Goal: Transaction & Acquisition: Purchase product/service

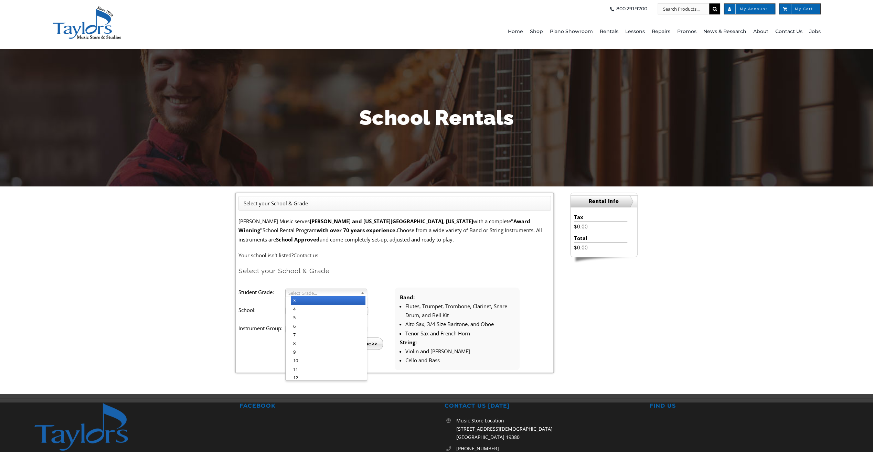
click at [306, 301] on li "3" at bounding box center [328, 300] width 74 height 9
click at [303, 310] on span "Select School..." at bounding box center [323, 311] width 71 height 8
type input "uw"
click at [312, 339] on li "Uw chlan Hills Elementary" at bounding box center [328, 342] width 75 height 14
click at [311, 327] on span "Select Instrument Group..." at bounding box center [322, 329] width 69 height 8
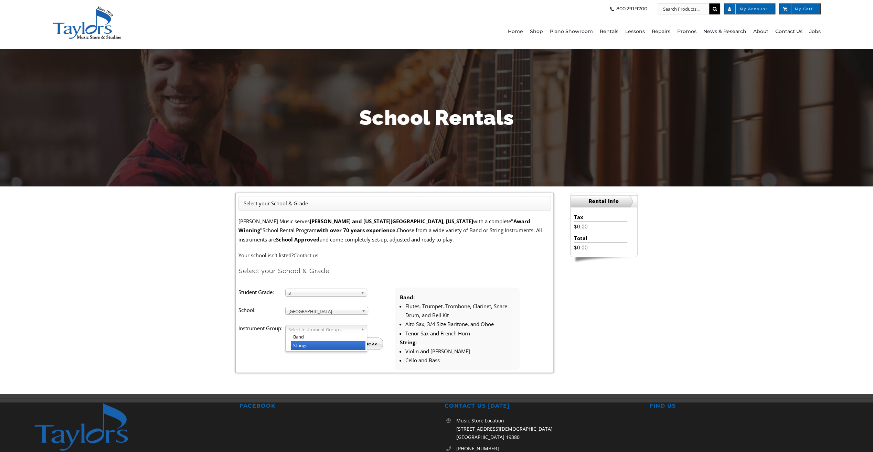
click at [308, 347] on li "Strings" at bounding box center [328, 345] width 74 height 9
click at [366, 343] on input "Continue >>" at bounding box center [363, 343] width 40 height 12
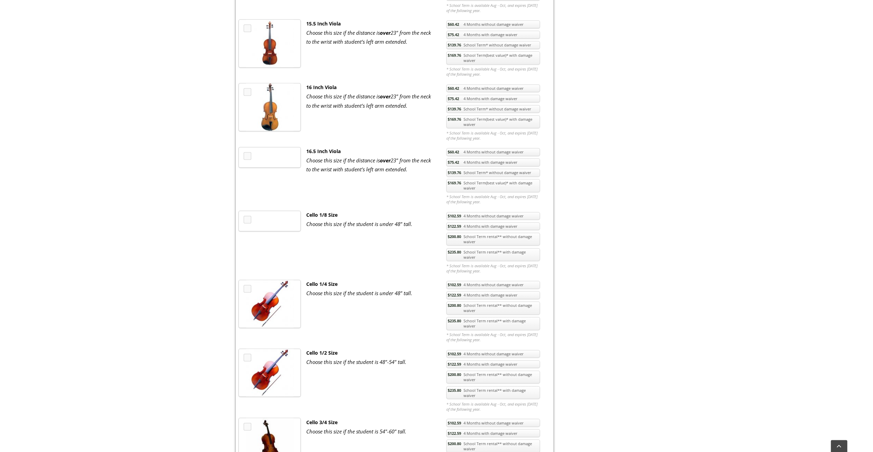
scroll to position [929, 0]
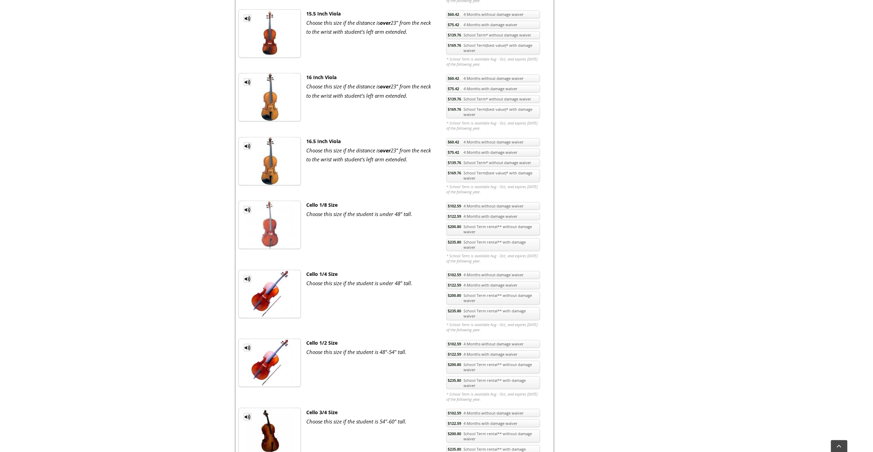
click at [476, 376] on link "$235.80 School Term rental** with damage waiver" at bounding box center [493, 382] width 94 height 13
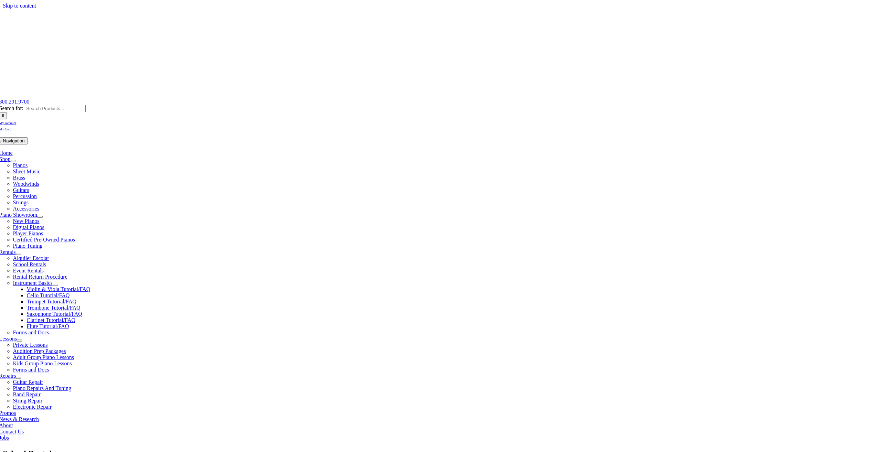
checkbox input"] "true"
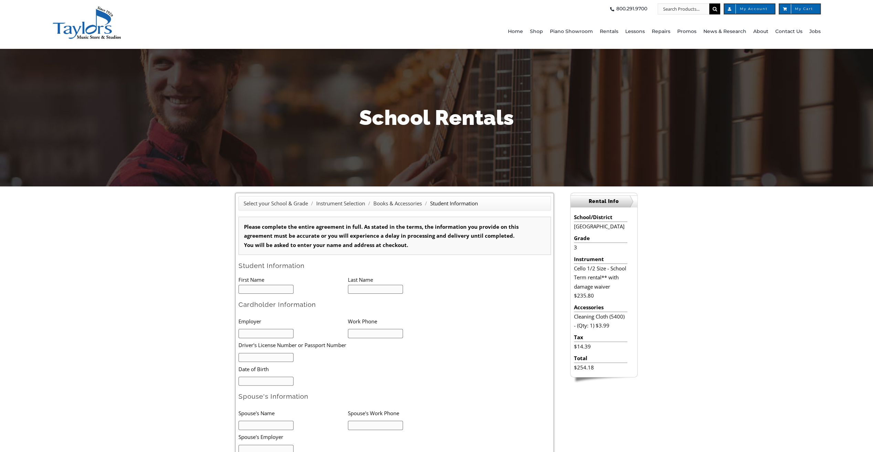
type input "1"
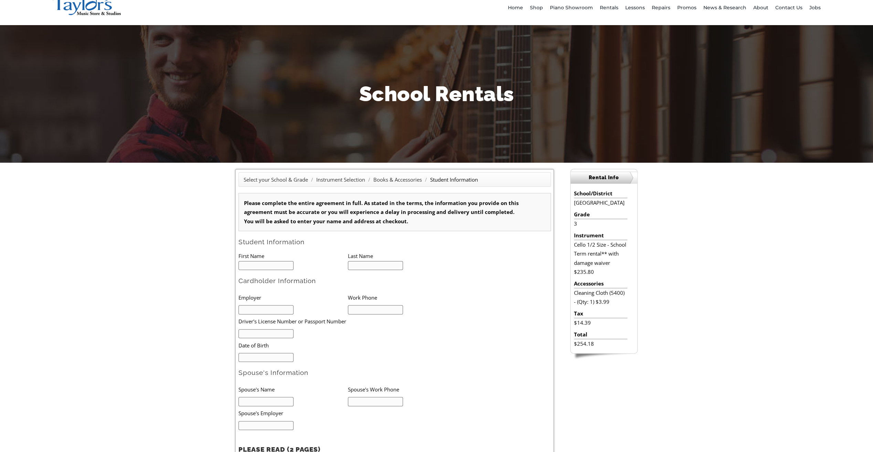
scroll to position [34, 0]
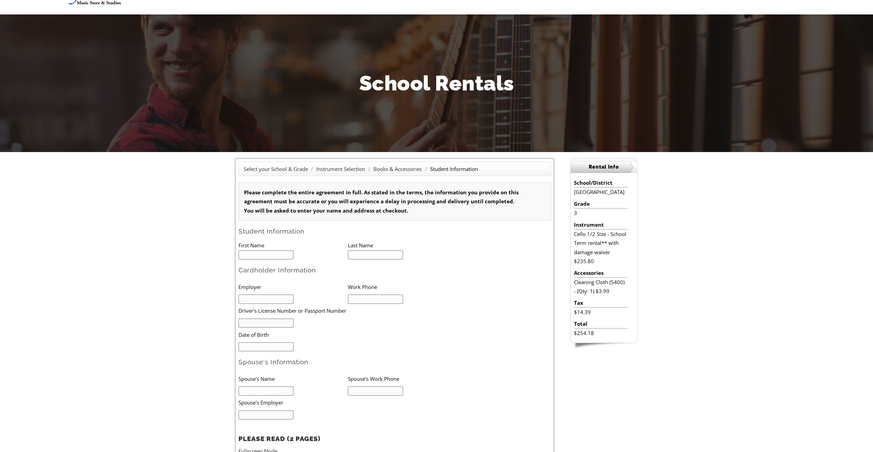
click at [282, 257] on input "text" at bounding box center [265, 254] width 55 height 9
type input "Savannah"
type input "Bruder"
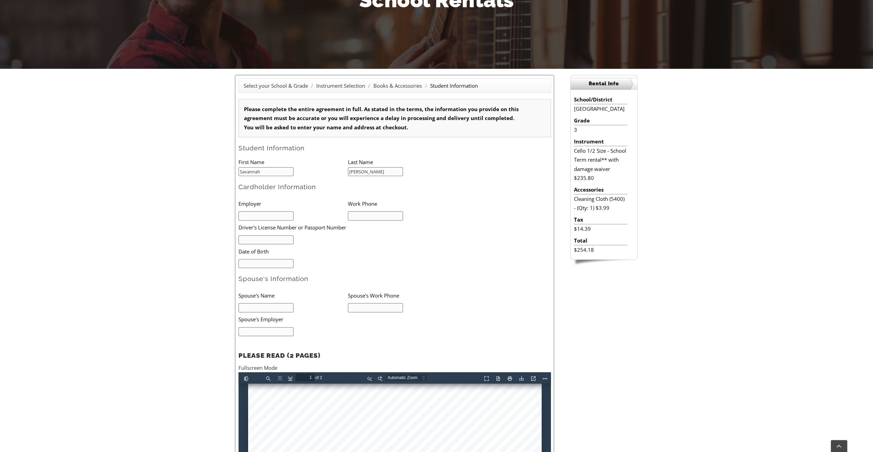
scroll to position [103, 0]
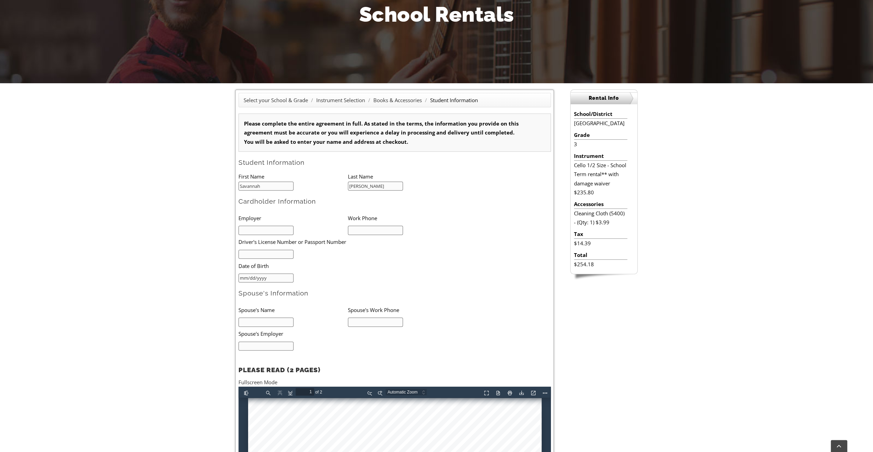
click at [257, 273] on input "mm/dd/yyyy" at bounding box center [265, 277] width 55 height 9
type input "06/12/1984"
click at [281, 320] on input "text" at bounding box center [265, 321] width 55 height 9
type input "C"
type input "Shannon Bruder"
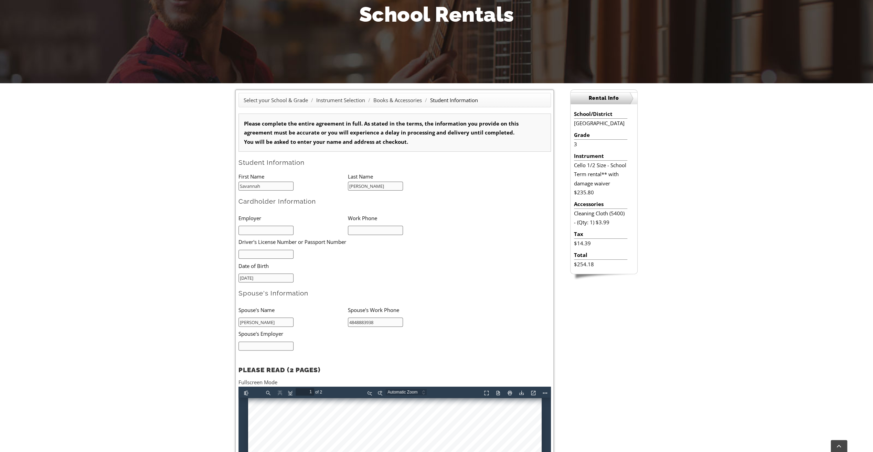
type input "4848883938"
click at [299, 349] on li at bounding box center [292, 346] width 109 height 10
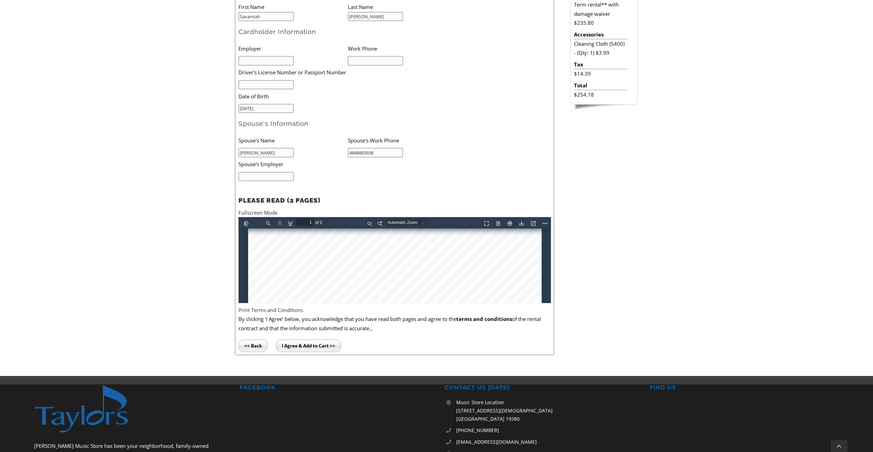
scroll to position [275, 0]
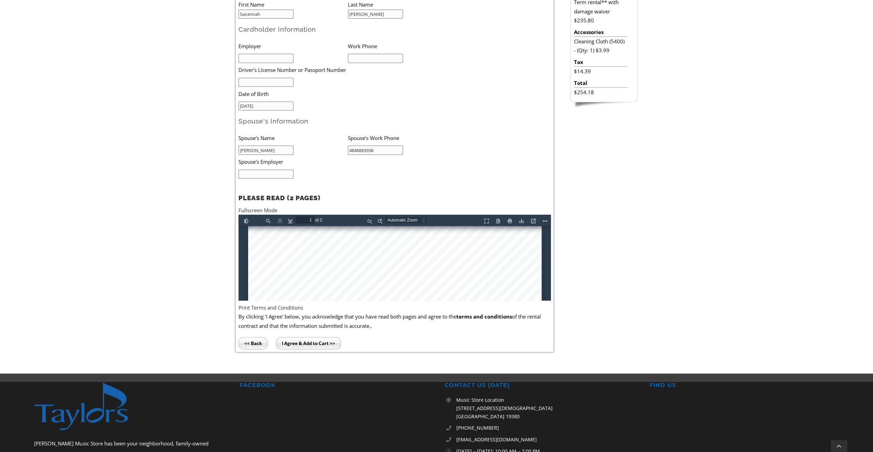
click at [310, 343] on input "I Agree & Add to Cart >>" at bounding box center [308, 343] width 65 height 12
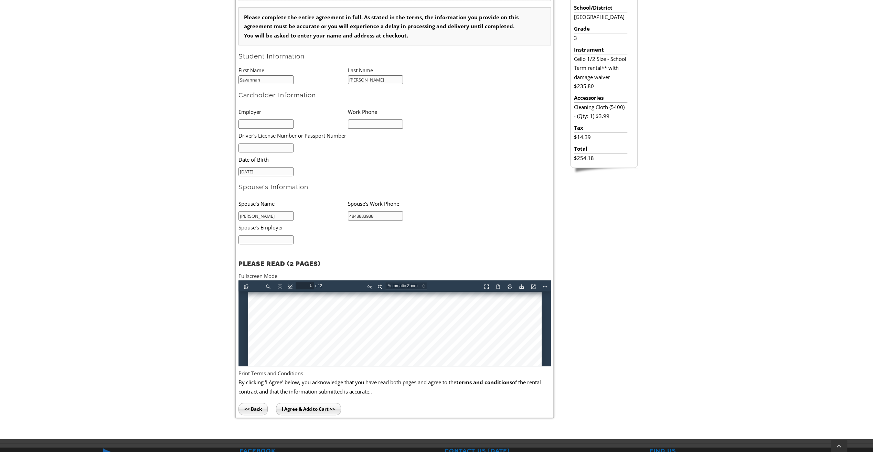
scroll to position [138, 0]
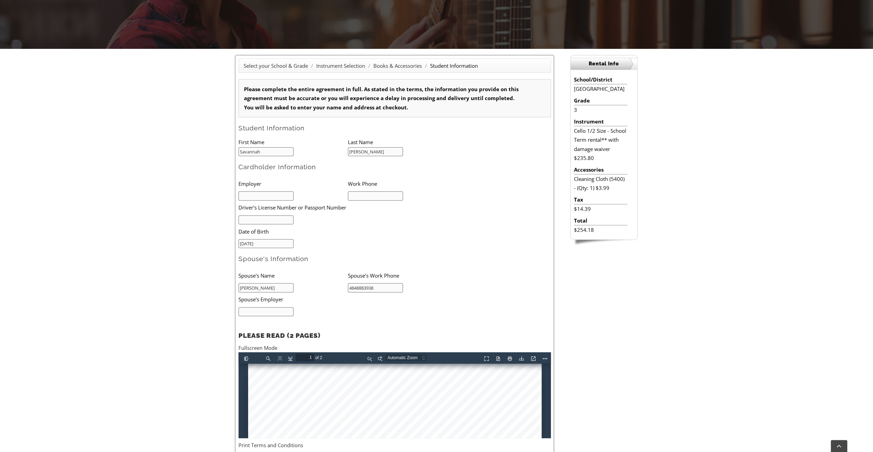
click at [256, 195] on input "text" at bounding box center [265, 195] width 55 height 9
type input "Homemaker"
click at [364, 194] on input "text" at bounding box center [375, 195] width 55 height 9
type input "4848883938"
click at [254, 218] on input "text" at bounding box center [265, 219] width 55 height 9
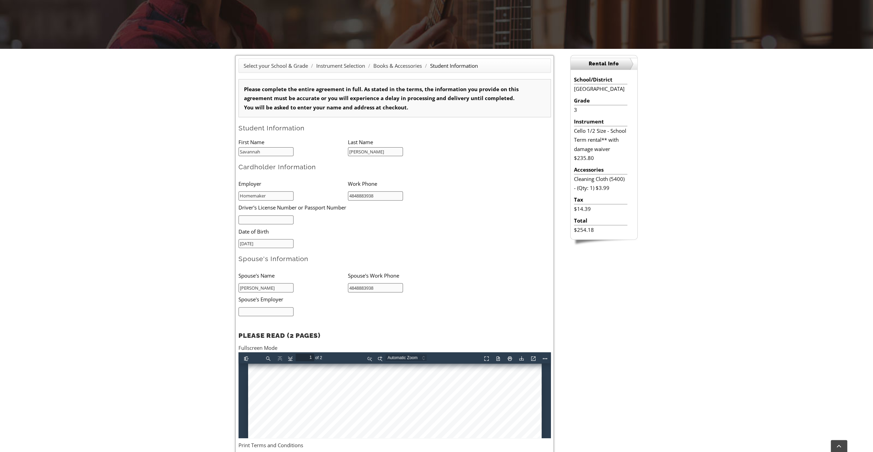
drag, startPoint x: 276, startPoint y: 288, endPoint x: 237, endPoint y: 287, distance: 38.9
click at [237, 287] on div "Select your School & Grade / Instrument Selection / Books & Accessories / Stude…" at bounding box center [394, 272] width 319 height 435
type input "Casey Bruder"
type input "2159016453"
click at [248, 313] on input "text" at bounding box center [265, 311] width 55 height 9
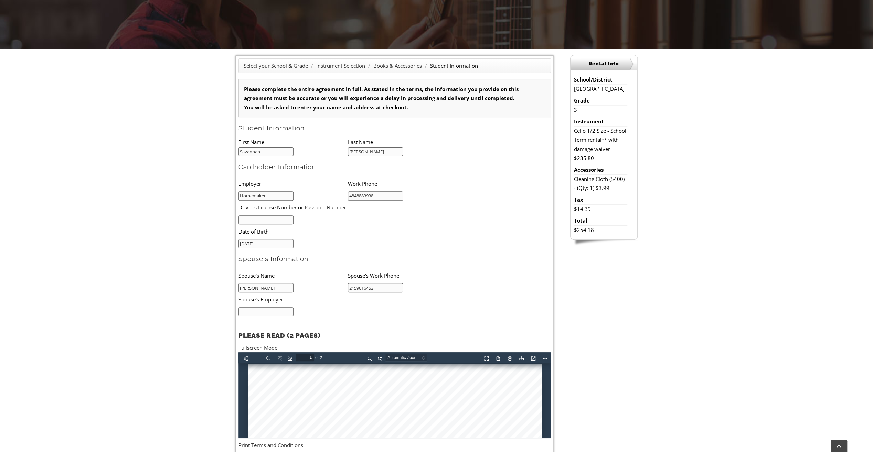
click at [354, 248] on form "Please complete the entire agreement in full. As stated in the terms, the infor…" at bounding box center [394, 264] width 312 height 370
click at [259, 217] on input "text" at bounding box center [265, 219] width 55 height 9
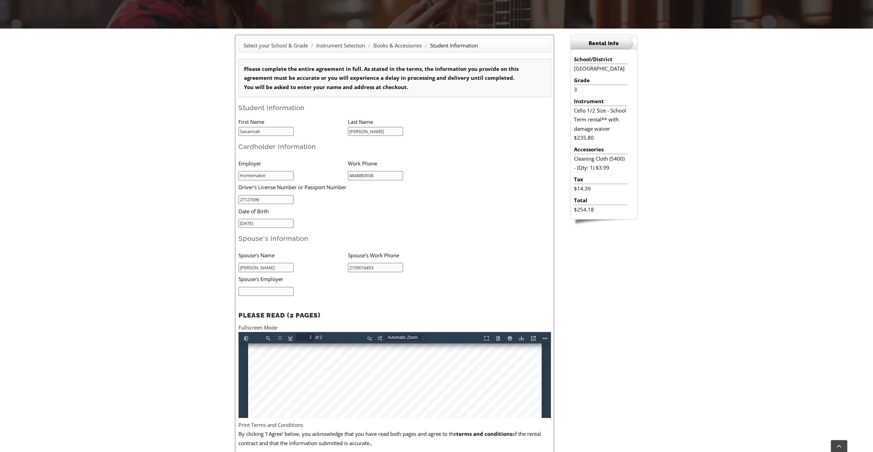
scroll to position [241, 0]
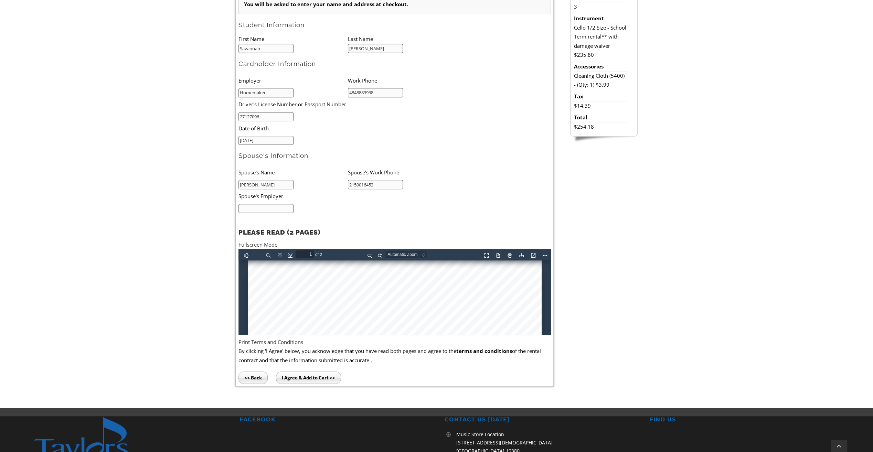
type input "27127096"
click at [303, 374] on input "I Agree & Add to Cart >>" at bounding box center [308, 377] width 65 height 12
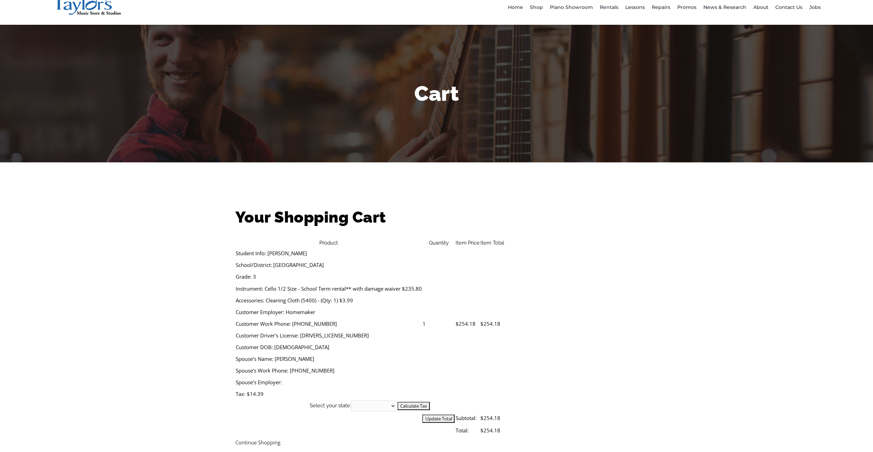
scroll to position [34, 0]
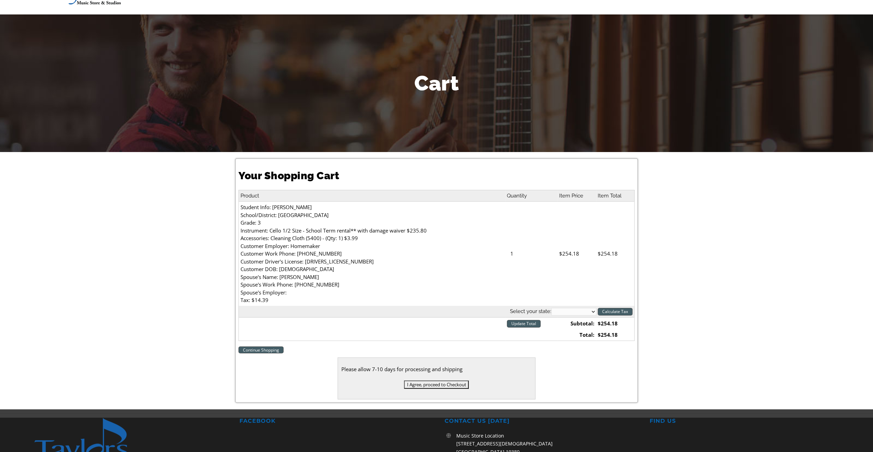
click at [436, 385] on input "I Agree, proceed to Checkout" at bounding box center [436, 384] width 65 height 8
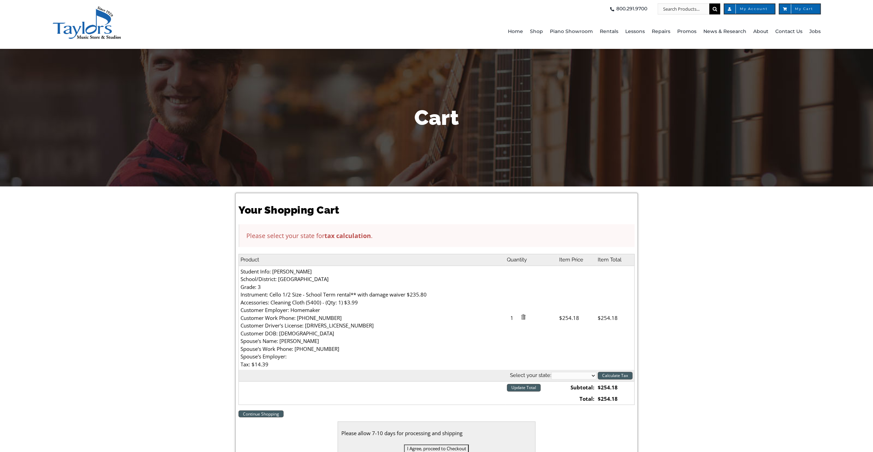
click at [577, 377] on select "[US_STATE] [US_STATE] [US_STATE] [US_STATE] [US_STATE] [US_STATE] [US_STATE] [U…" at bounding box center [573, 376] width 45 height 8
select select "PA"
click at [551, 372] on select "[US_STATE] [US_STATE] [US_STATE] [US_STATE] [US_STATE] [US_STATE] [US_STATE] [U…" at bounding box center [573, 376] width 45 height 8
click at [605, 378] on input "Calculate Tax" at bounding box center [614, 376] width 35 height 8
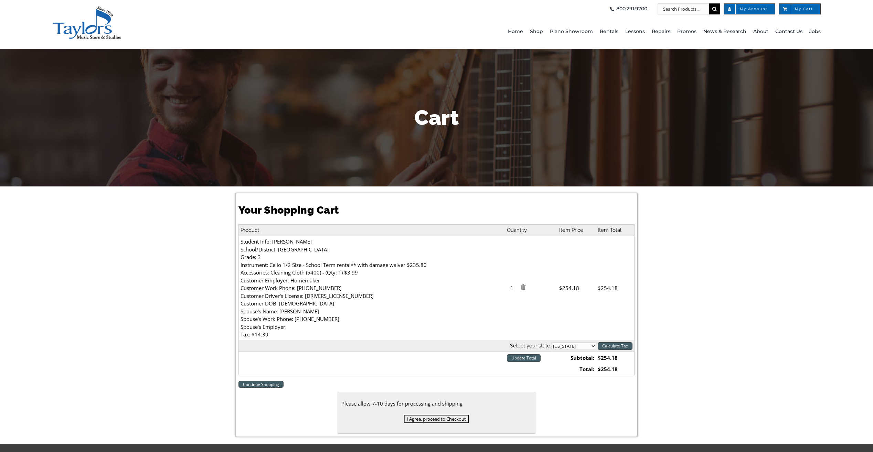
select select "PA"
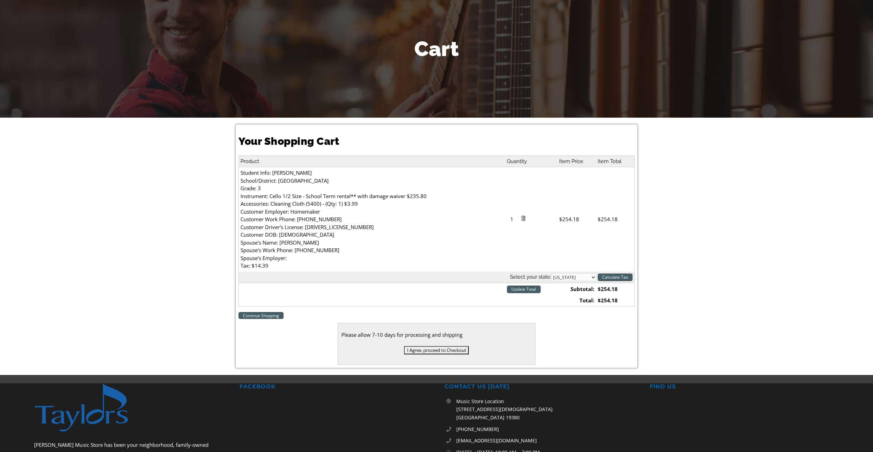
click at [431, 351] on input "I Agree, proceed to Checkout" at bounding box center [436, 350] width 65 height 8
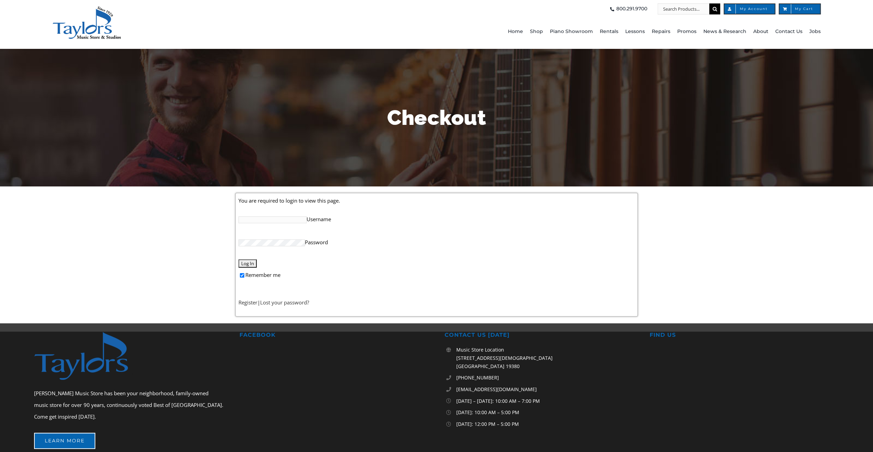
click at [264, 222] on input "Username" at bounding box center [272, 219] width 68 height 7
type input "stbruder"
click at [238, 259] on input "Log In" at bounding box center [247, 263] width 18 height 8
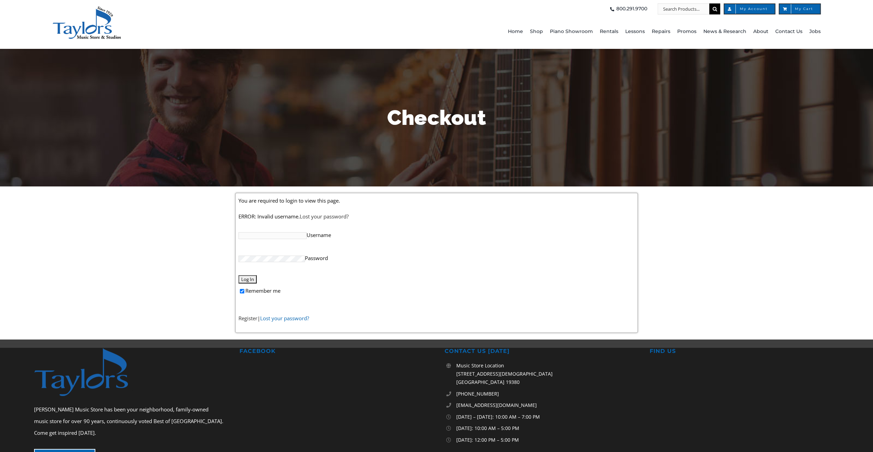
click at [286, 317] on link "Lost your password?" at bounding box center [284, 318] width 49 height 7
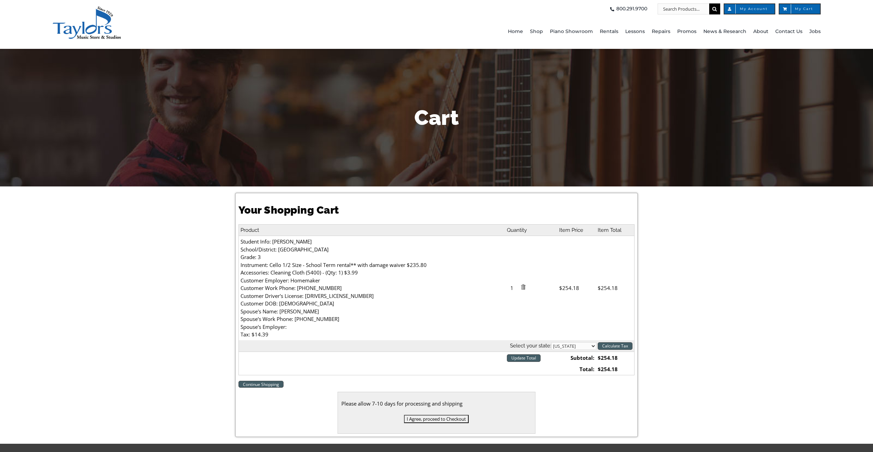
select select "PA"
click at [446, 416] on input "I Agree, proceed to Checkout" at bounding box center [436, 419] width 65 height 8
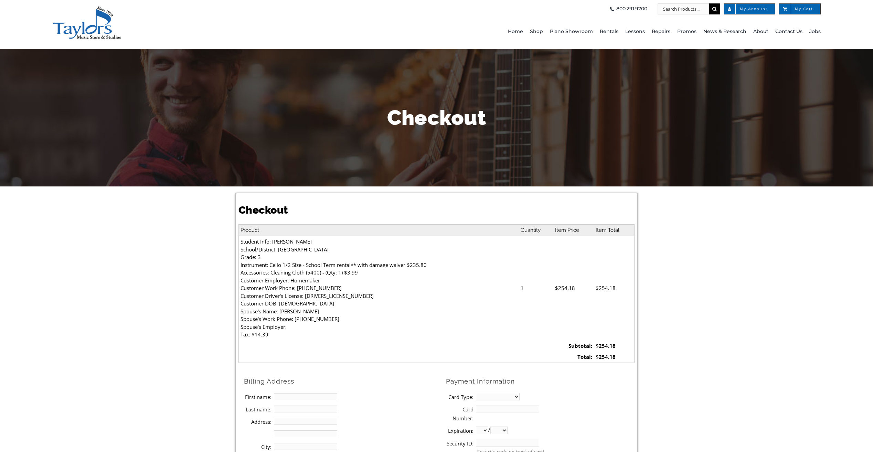
select select
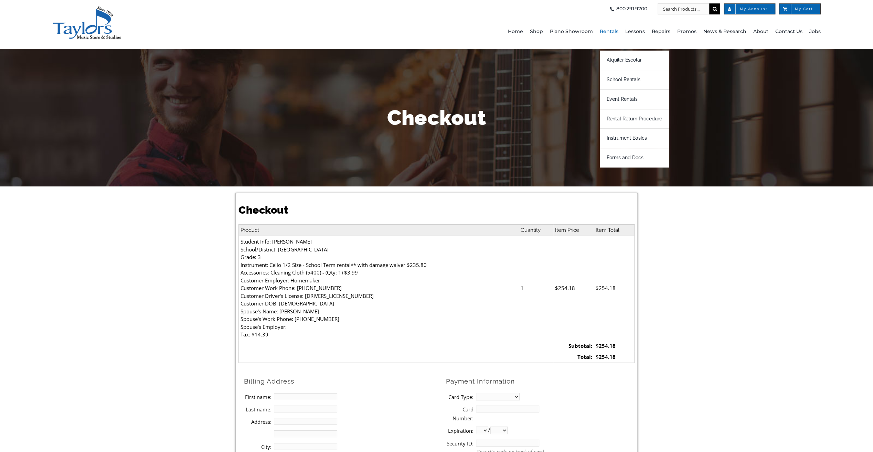
click at [613, 32] on span "Rentals" at bounding box center [609, 31] width 19 height 11
